Goal: Information Seeking & Learning: Learn about a topic

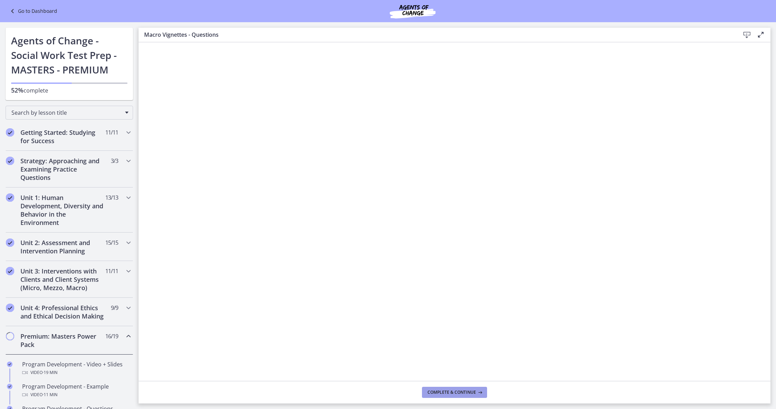
scroll to position [521, 0]
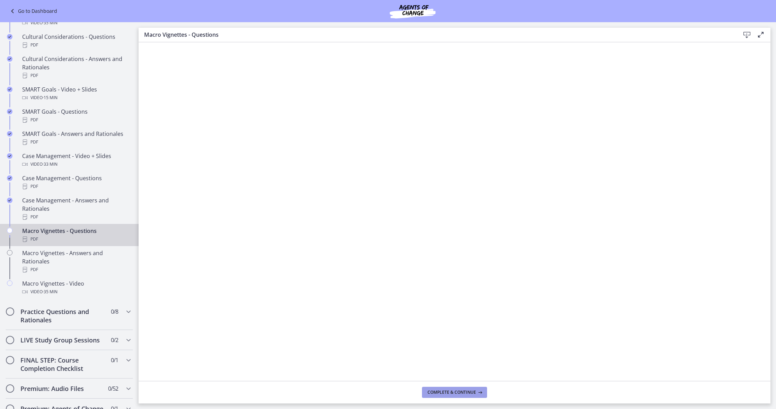
click at [439, 395] on span "Complete & continue" at bounding box center [451, 392] width 48 height 6
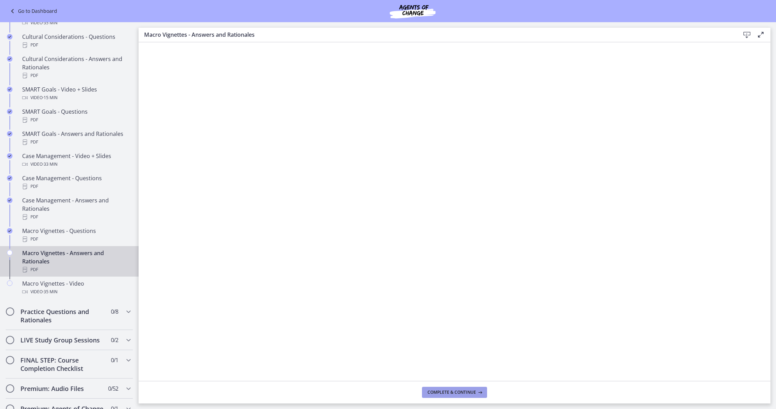
click at [475, 395] on button "Complete & continue" at bounding box center [454, 392] width 65 height 11
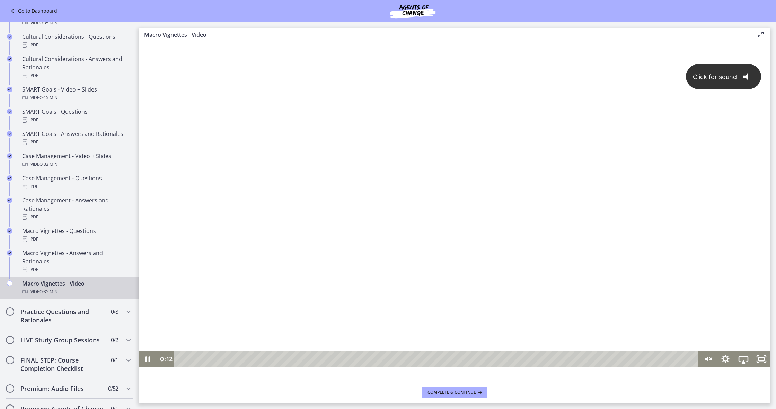
click at [732, 78] on span "Click for sound" at bounding box center [712, 76] width 50 height 7
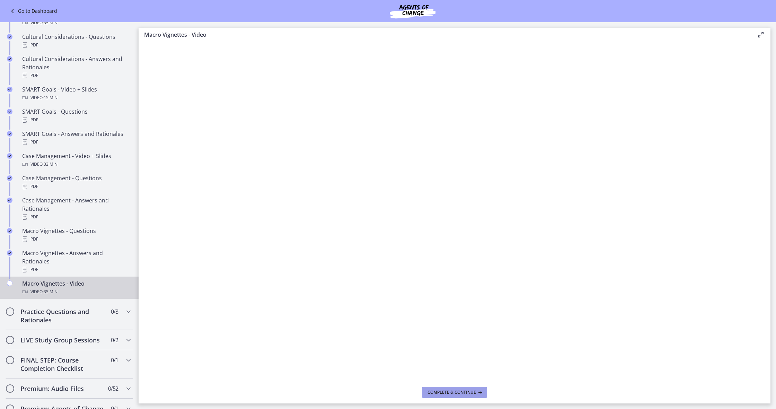
click at [456, 391] on span "Complete & continue" at bounding box center [451, 392] width 48 height 6
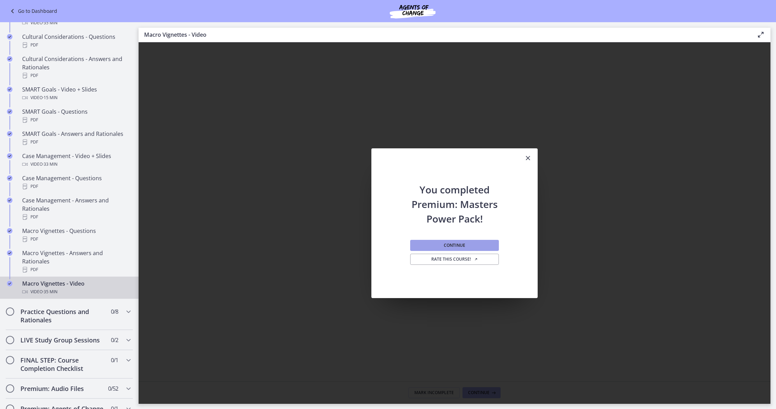
click at [450, 249] on button "Continue" at bounding box center [454, 245] width 89 height 11
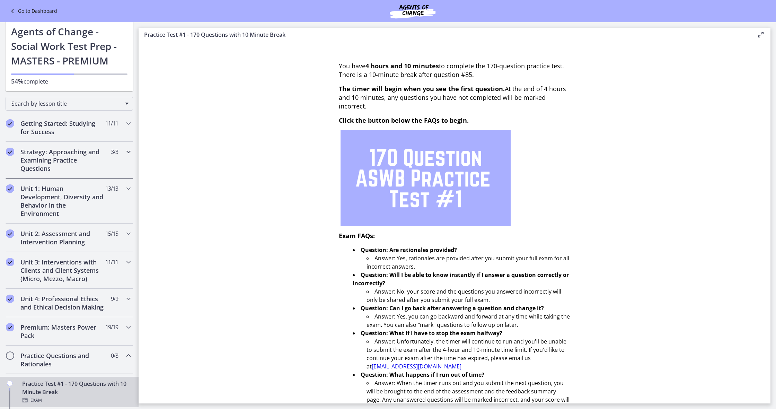
scroll to position [3, 0]
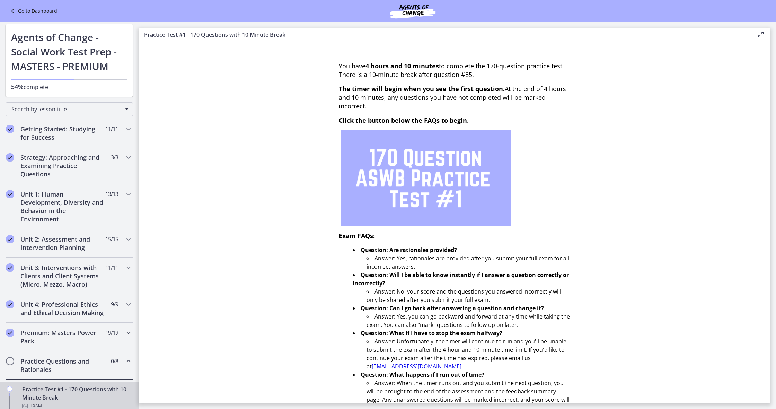
click at [125, 336] on icon "Chapters" at bounding box center [128, 332] width 8 height 8
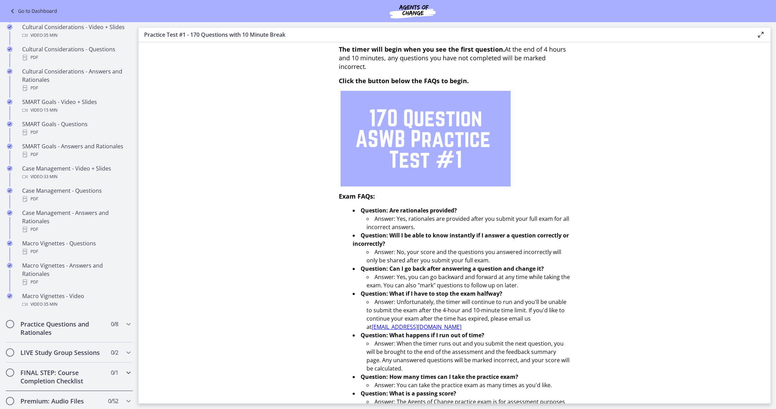
scroll to position [41, 0]
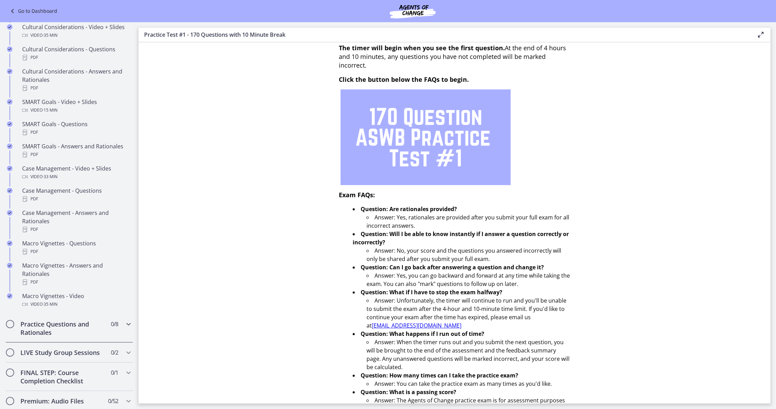
click at [132, 320] on icon "Chapters" at bounding box center [128, 324] width 8 height 8
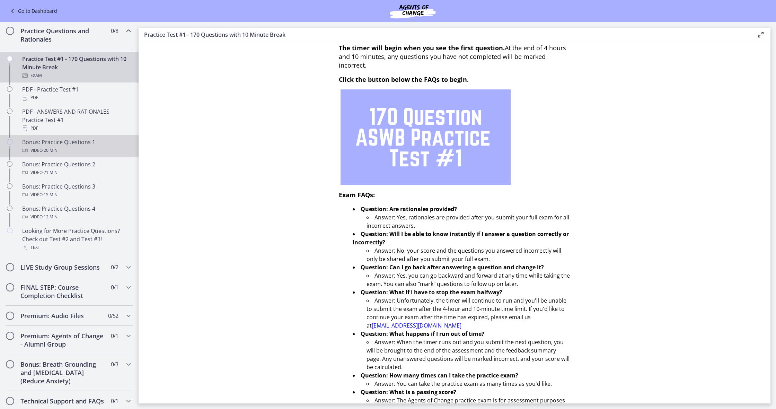
scroll to position [0, 0]
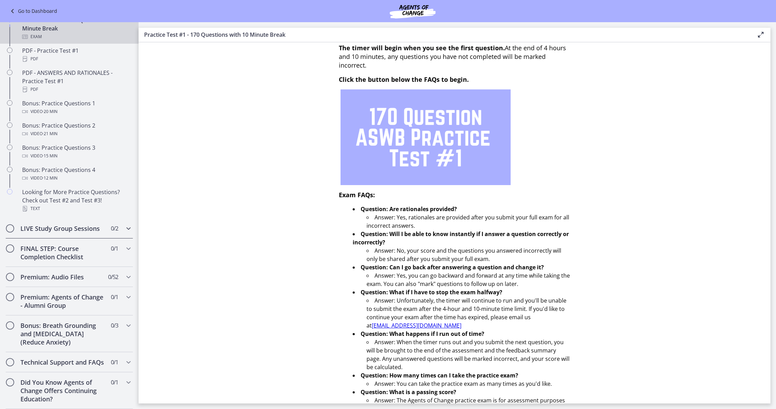
click at [121, 229] on div "LIVE Study Group Sessions 0 / 2 Completed" at bounding box center [69, 228] width 127 height 20
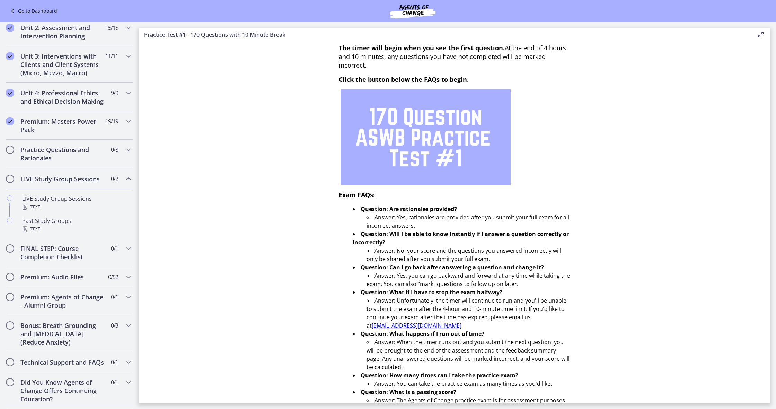
scroll to position [214, 0]
click at [84, 199] on div "LIVE Study Group Sessions Text" at bounding box center [76, 202] width 108 height 17
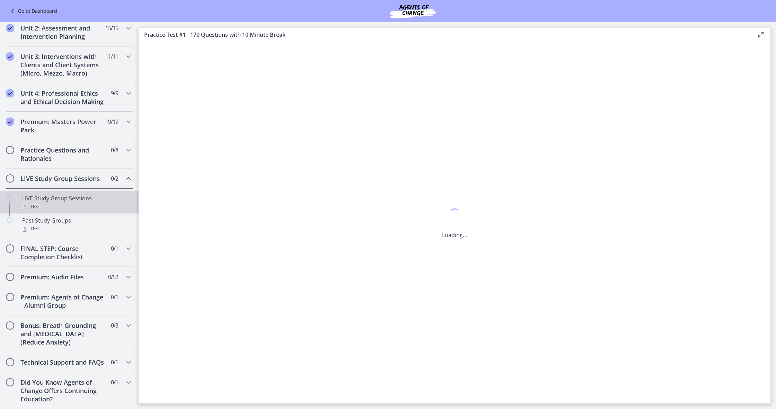
scroll to position [0, 0]
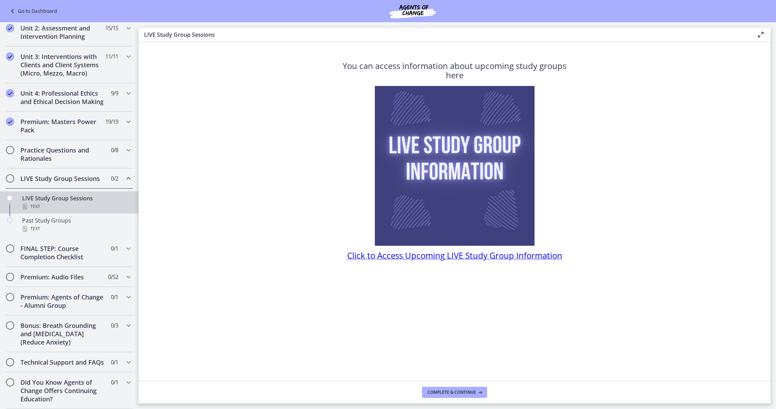
click at [370, 259] on span "Click to Access Upcoming LIVE Study Group Information" at bounding box center [454, 254] width 215 height 11
click at [118, 226] on div "Text" at bounding box center [76, 228] width 108 height 8
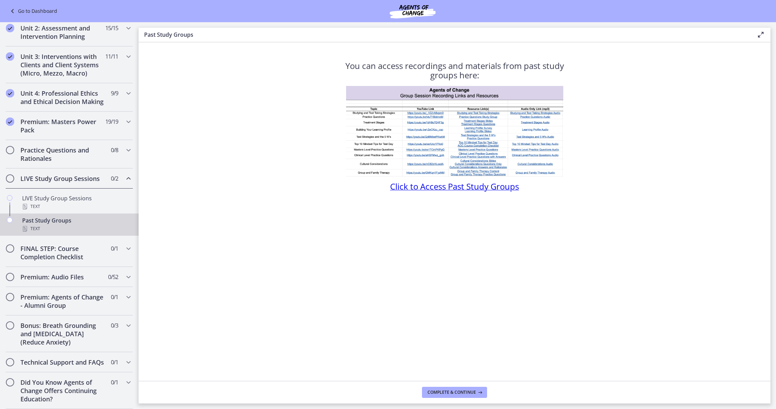
click at [429, 186] on span "Click to Access Past Study Groups" at bounding box center [454, 185] width 129 height 11
